Goal: Find contact information: Find contact information

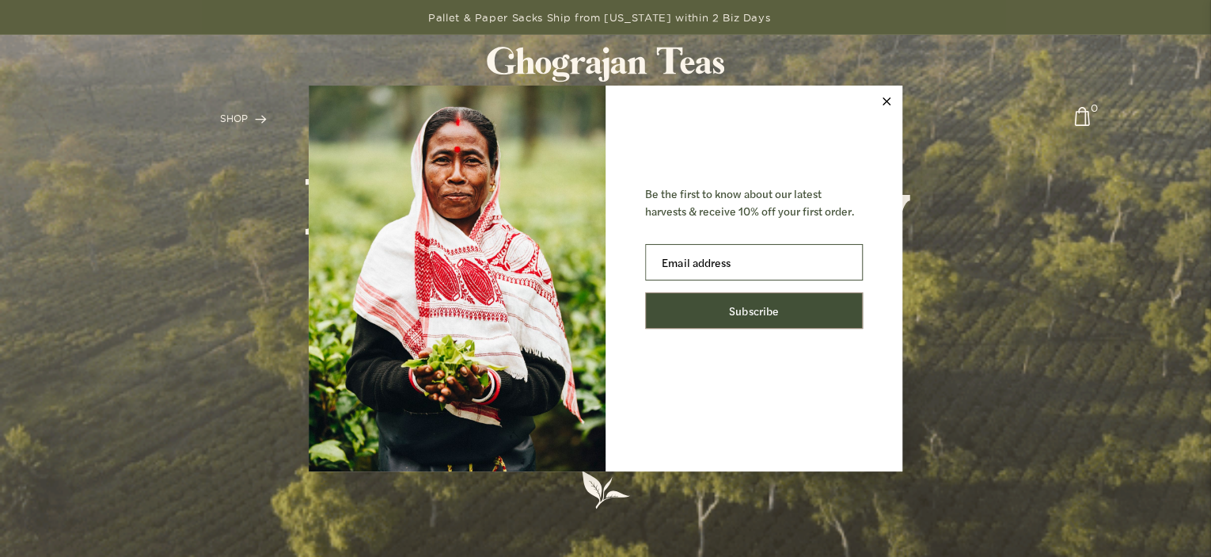
click at [880, 100] on button at bounding box center [887, 102] width 32 height 32
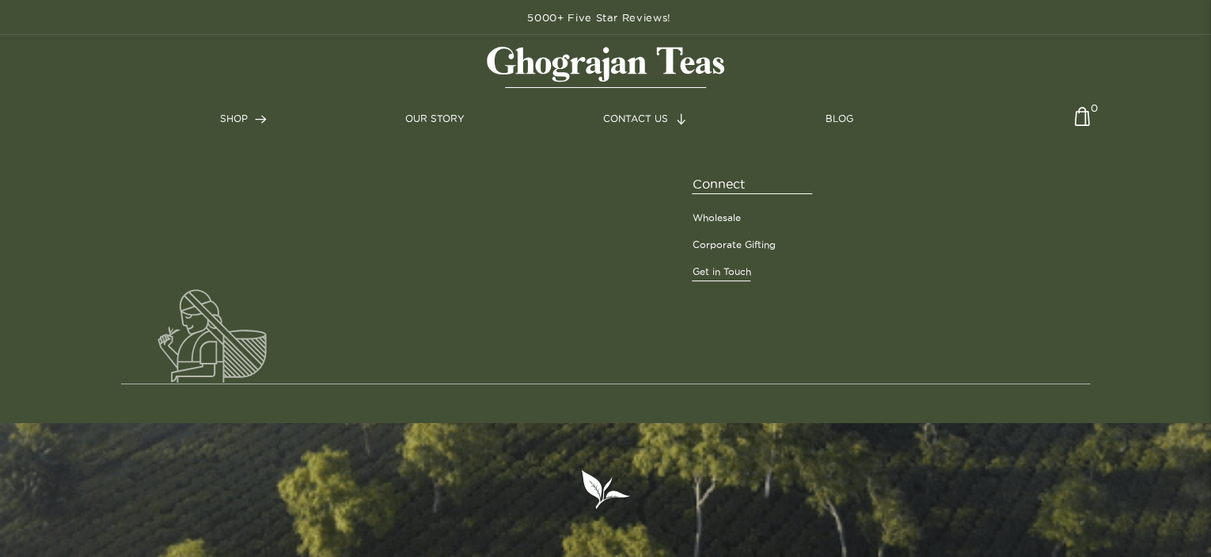
click at [713, 270] on link "Get in Touch" at bounding box center [721, 271] width 59 height 14
